Goal: Task Accomplishment & Management: Manage account settings

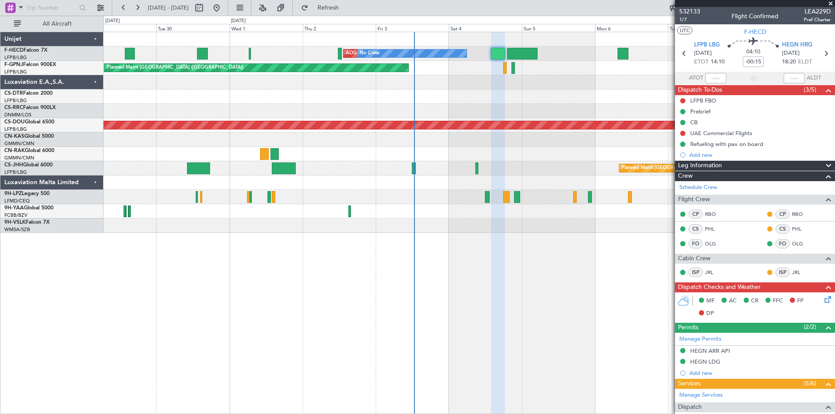
click at [448, 102] on div "AOG Maint Paris ([GEOGRAPHIC_DATA]) No Crew No Crew No Crew Planned Maint [GEOG…" at bounding box center [468, 132] width 731 height 201
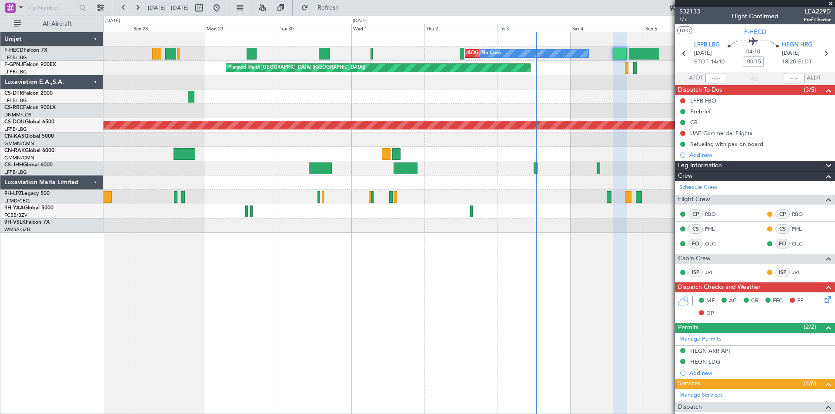
click at [346, 108] on div at bounding box center [468, 111] width 731 height 14
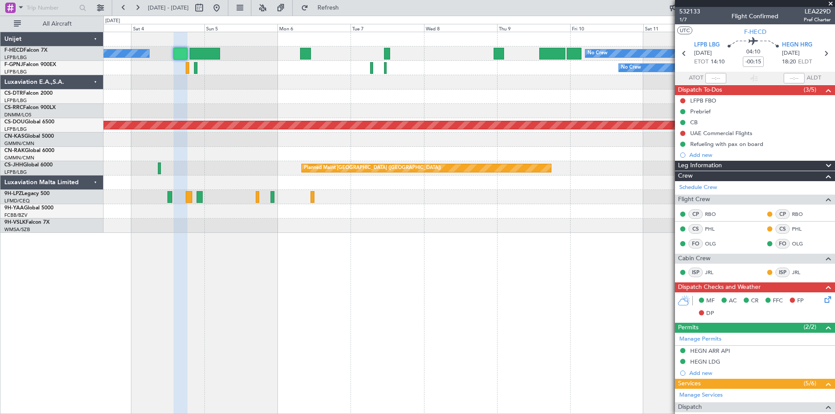
click at [179, 99] on div "AOG Maint Paris ([GEOGRAPHIC_DATA]) No Crew No Crew Planned Maint [GEOGRAPHIC_D…" at bounding box center [468, 132] width 731 height 201
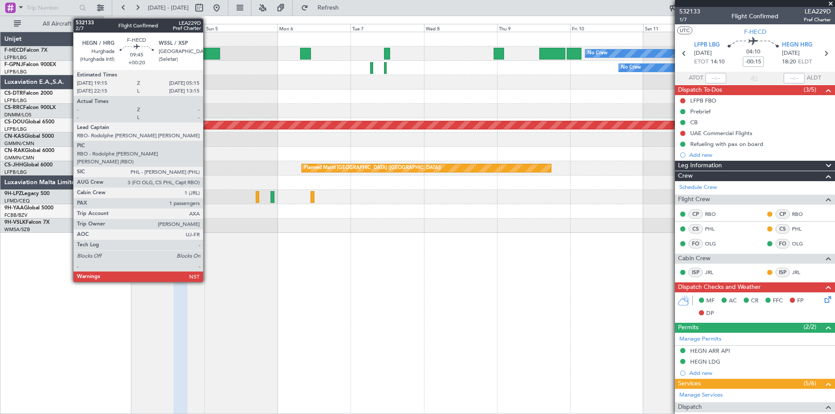
click at [207, 53] on div at bounding box center [205, 54] width 31 height 12
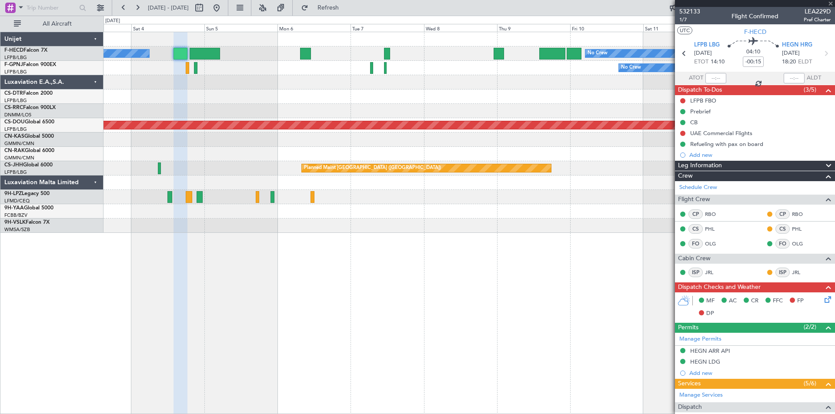
type input "+00:20"
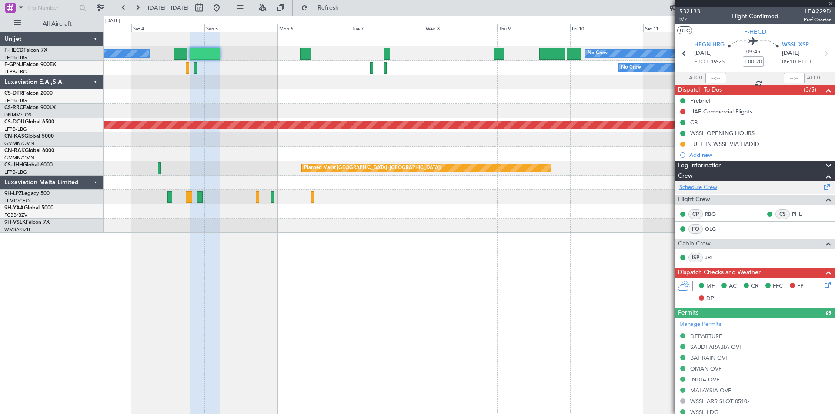
click at [712, 190] on link "Schedule Crew" at bounding box center [698, 187] width 38 height 9
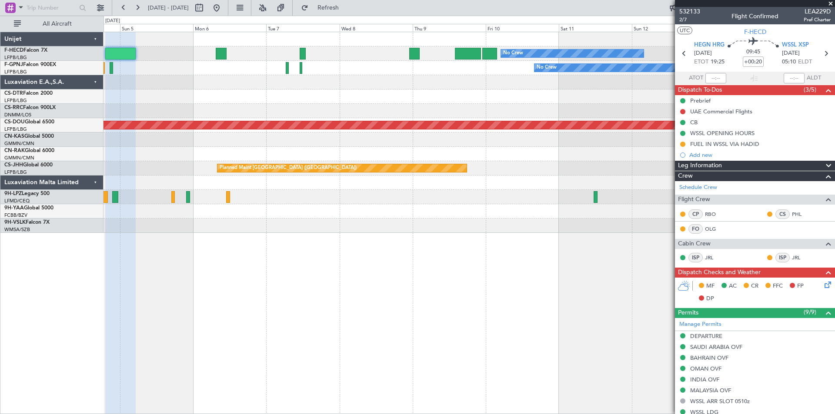
click at [329, 66] on div "No Crew No Crew No Crew Planned Maint [GEOGRAPHIC_DATA] ([GEOGRAPHIC_DATA])" at bounding box center [468, 68] width 731 height 14
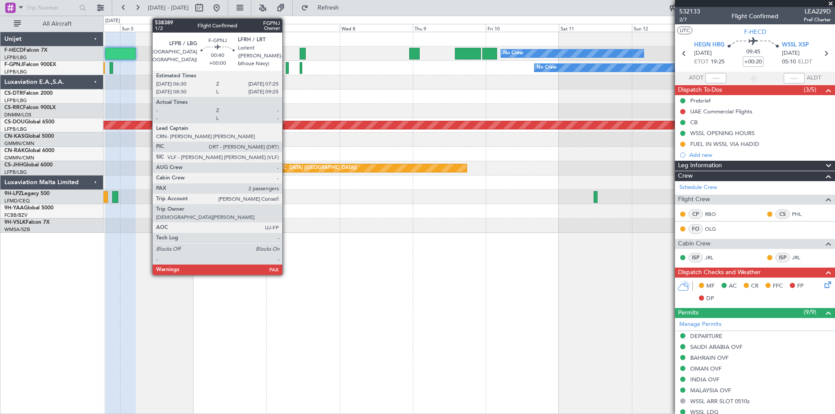
click at [286, 67] on div at bounding box center [287, 68] width 3 height 12
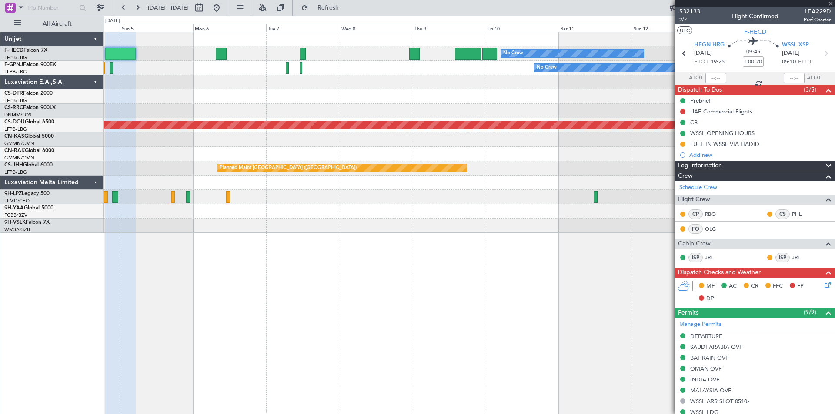
type input "4"
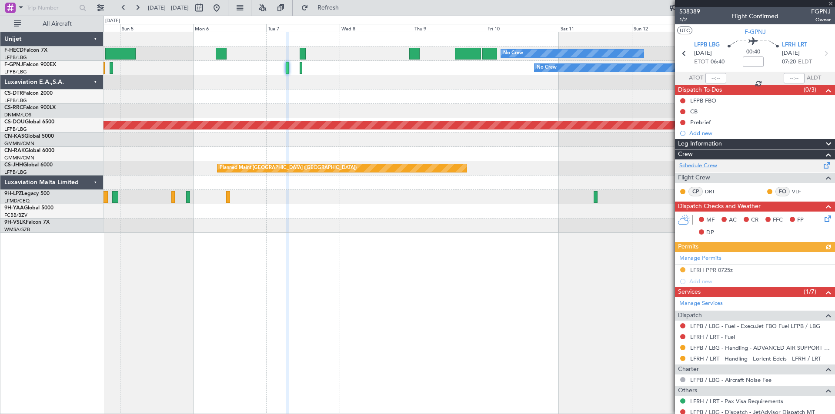
click at [703, 166] on link "Schedule Crew" at bounding box center [698, 166] width 38 height 9
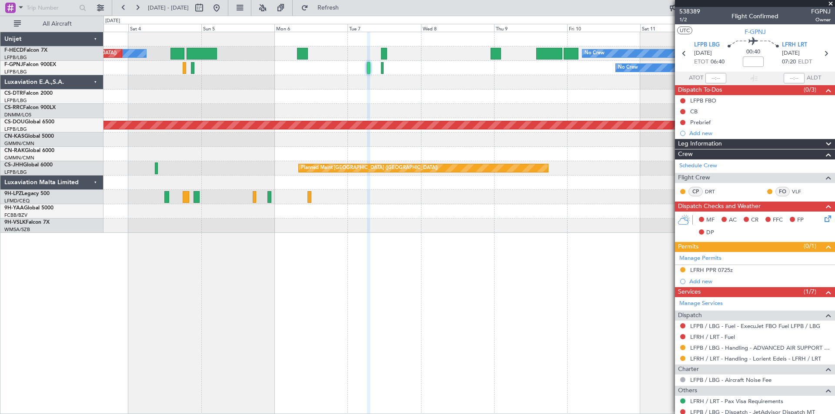
click at [350, 74] on div "No Crew No Crew Planned Maint [GEOGRAPHIC_DATA] ([GEOGRAPHIC_DATA])" at bounding box center [468, 68] width 731 height 14
